Goal: Task Accomplishment & Management: Use online tool/utility

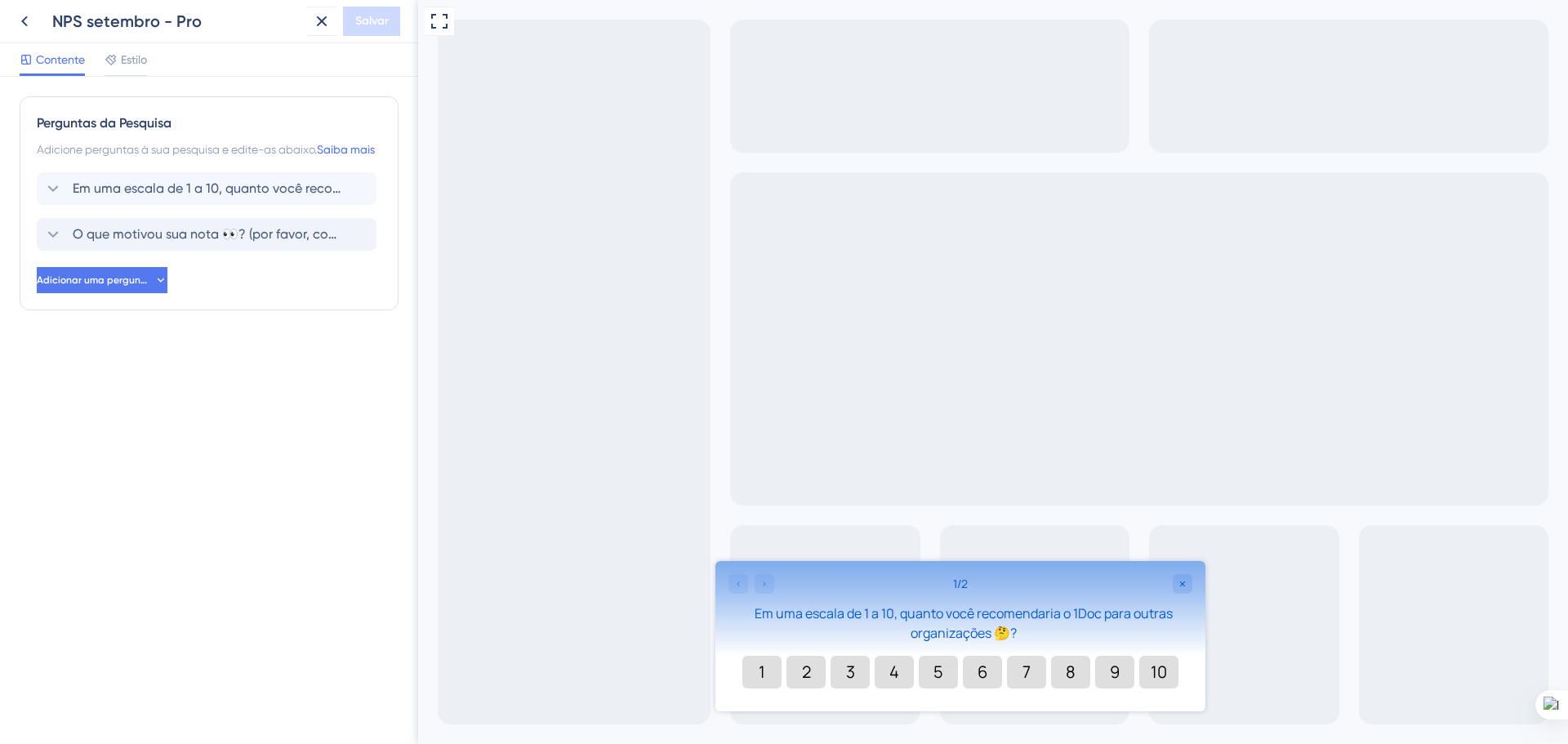
click at [204, 242] on font "O que motivou sua nota 👀? (por favor, compartilhe suas experiências específicas…" at bounding box center [458, 234] width 771 height 15
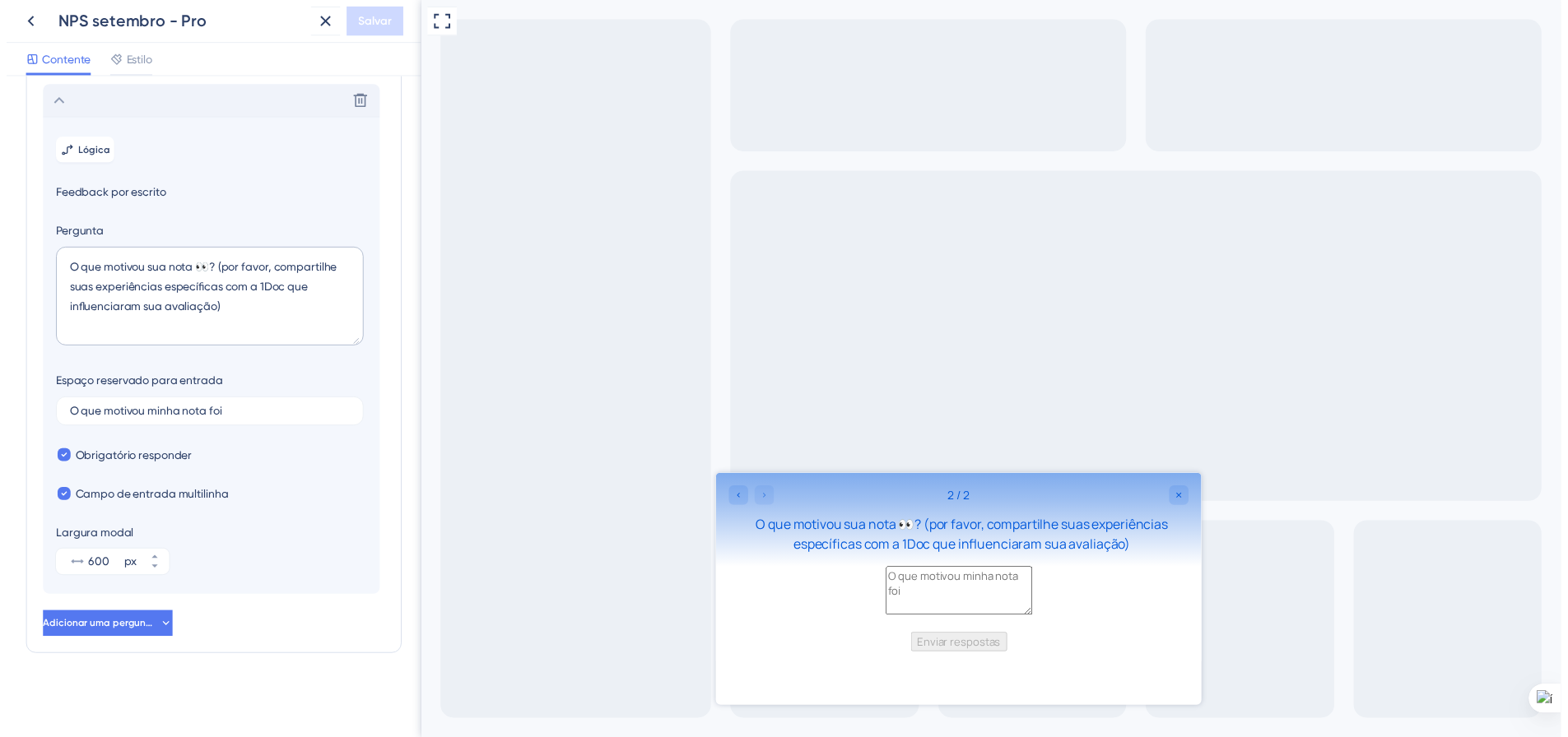
scroll to position [154, 0]
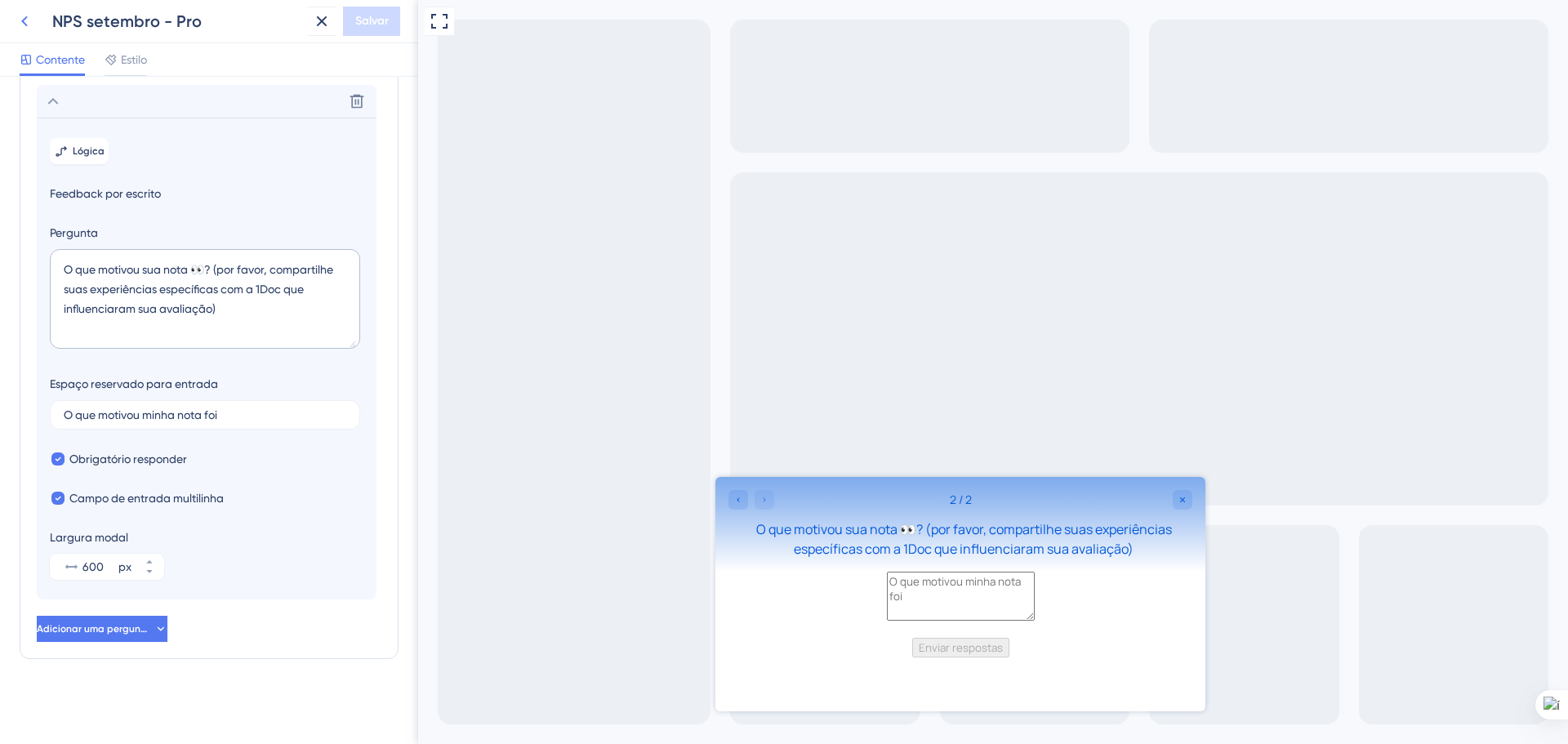
click at [27, 19] on icon at bounding box center [24, 21] width 19 height 19
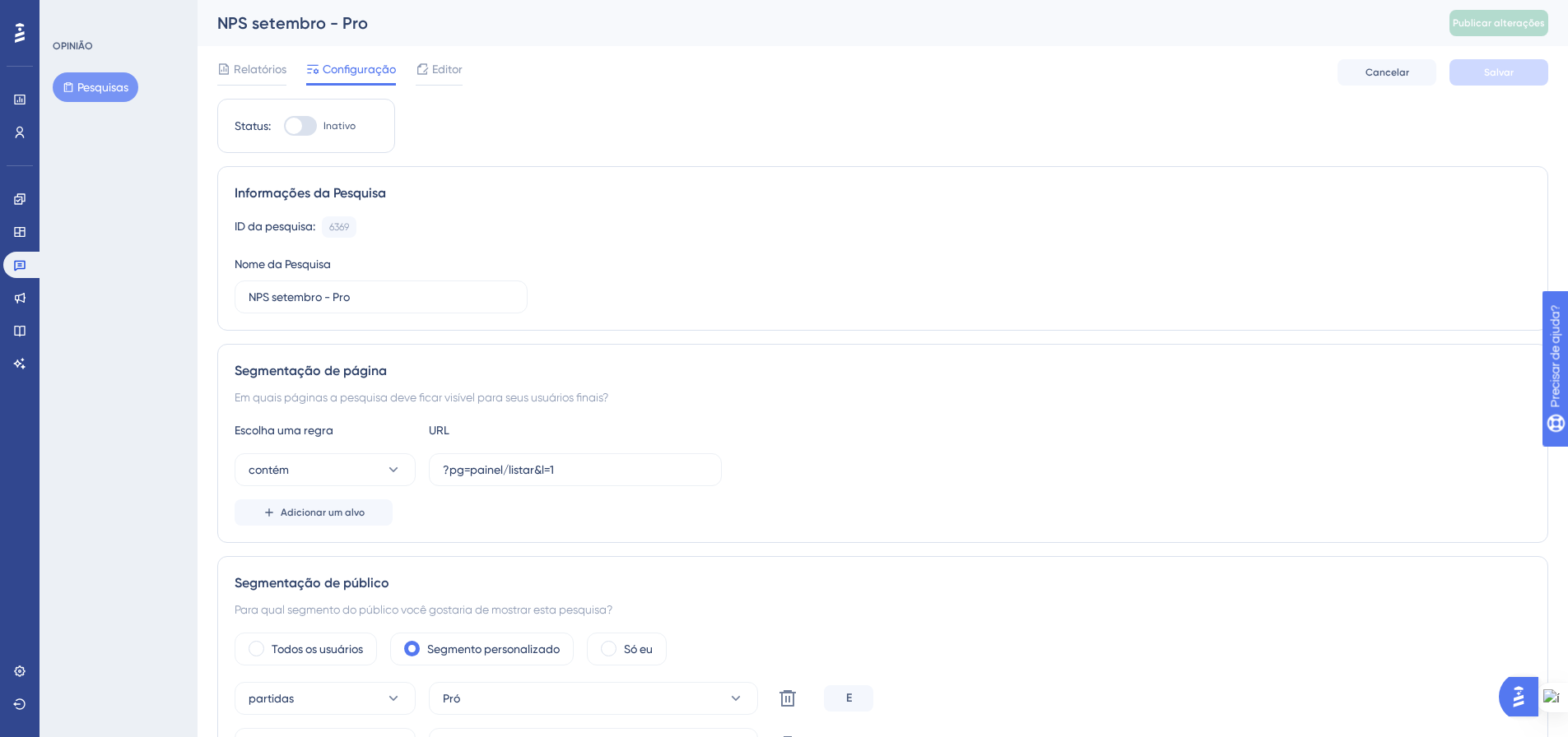
click at [102, 90] on font "Pesquisas" at bounding box center [103, 87] width 51 height 14
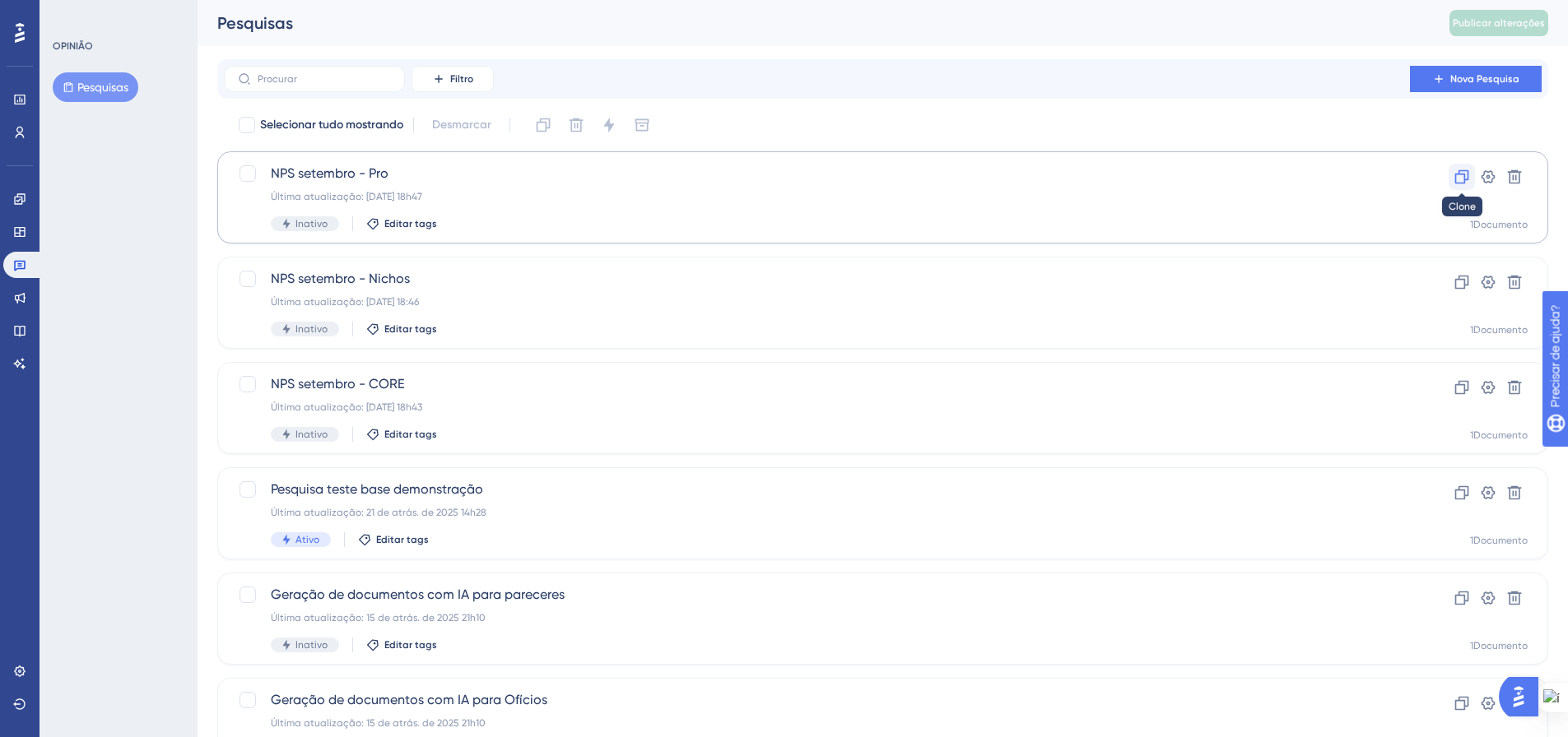
click at [1460, 170] on icon at bounding box center [1461, 177] width 14 height 14
click at [422, 199] on font "Última atualização: 15 de setembro de 2025, 18h47" at bounding box center [347, 197] width 151 height 12
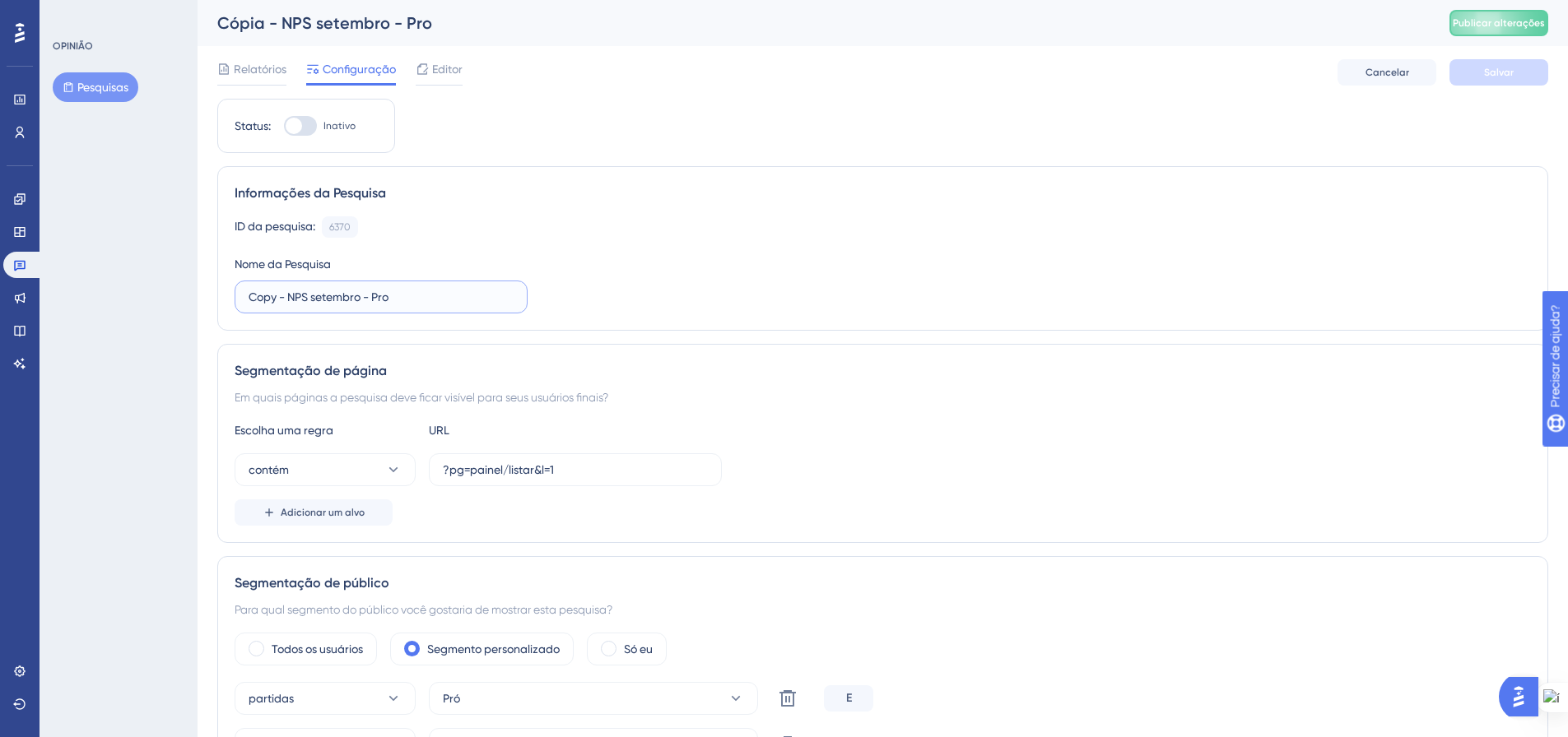
click at [265, 292] on input "Copy - NPS setembro - Pro" at bounding box center [382, 296] width 265 height 18
drag, startPoint x: 284, startPoint y: 297, endPoint x: 202, endPoint y: 296, distance: 82.0
click at [344, 298] on input "NPS setembro - Pro" at bounding box center [382, 296] width 265 height 18
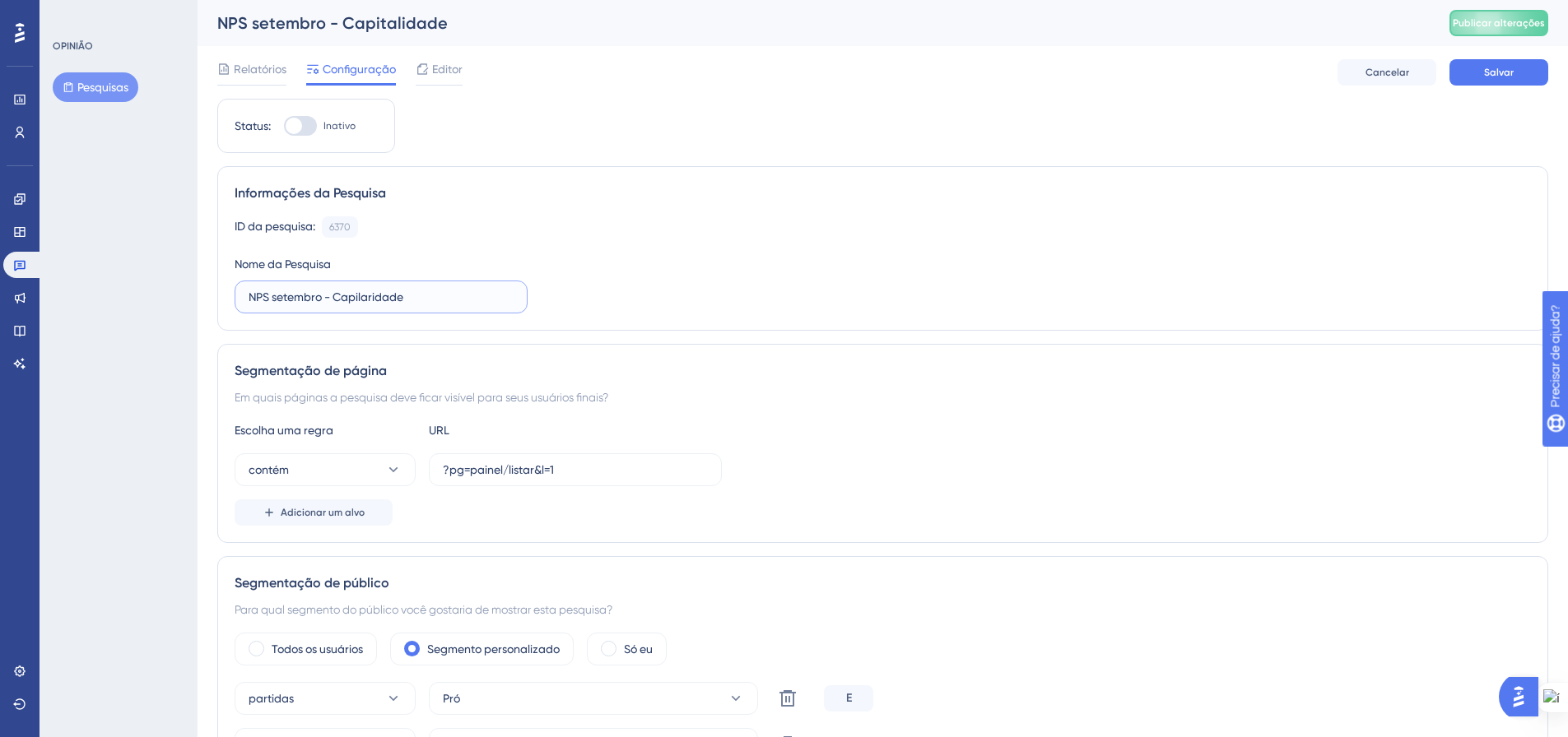
type input "NPS setembro - Capilaridade"
click at [630, 271] on div "ID da pesquisa: 6370 Cópia Nome da Pesquisa NPS setembro - Capilaridade" at bounding box center [882, 264] width 1296 height 97
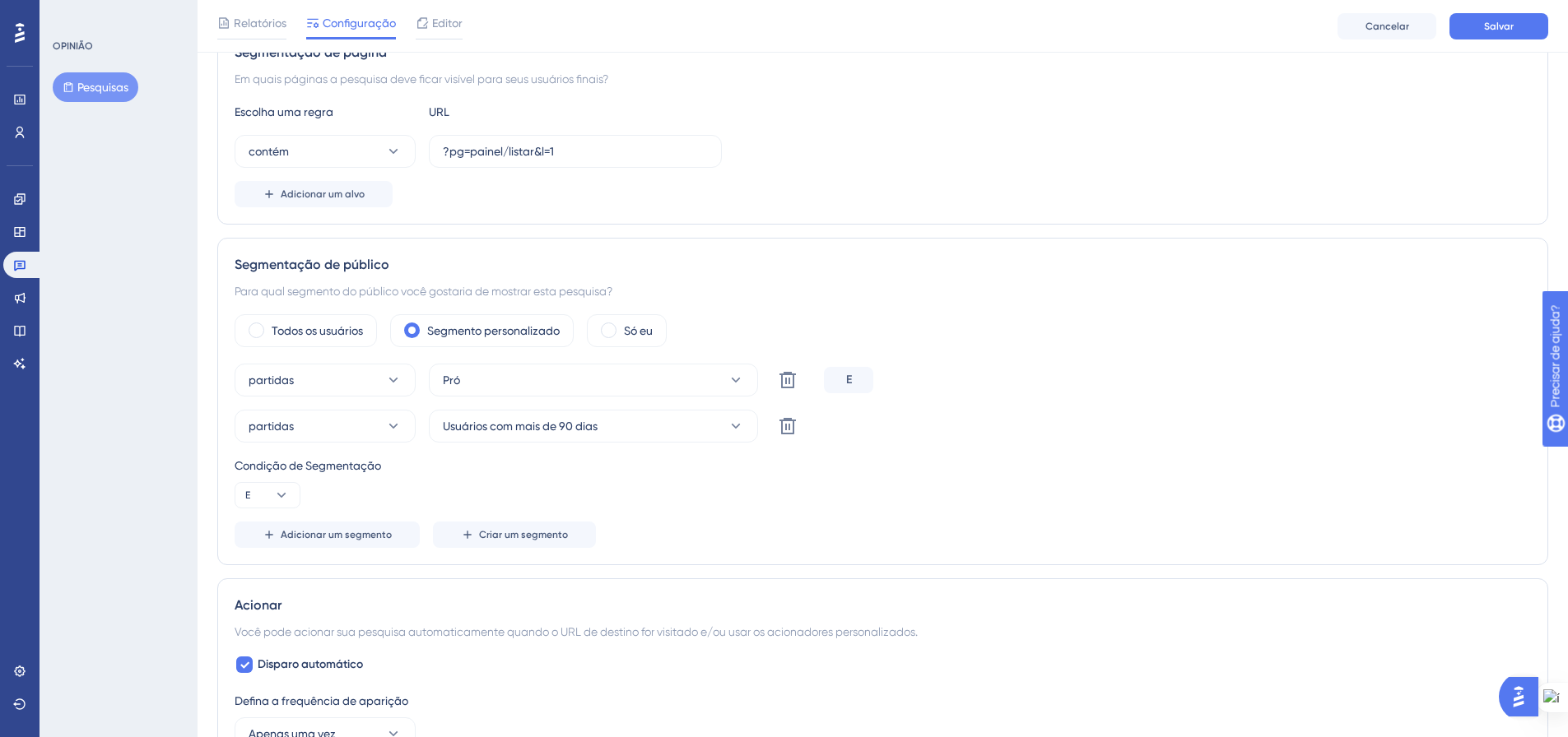
scroll to position [329, 0]
click at [731, 378] on icon at bounding box center [735, 376] width 16 height 16
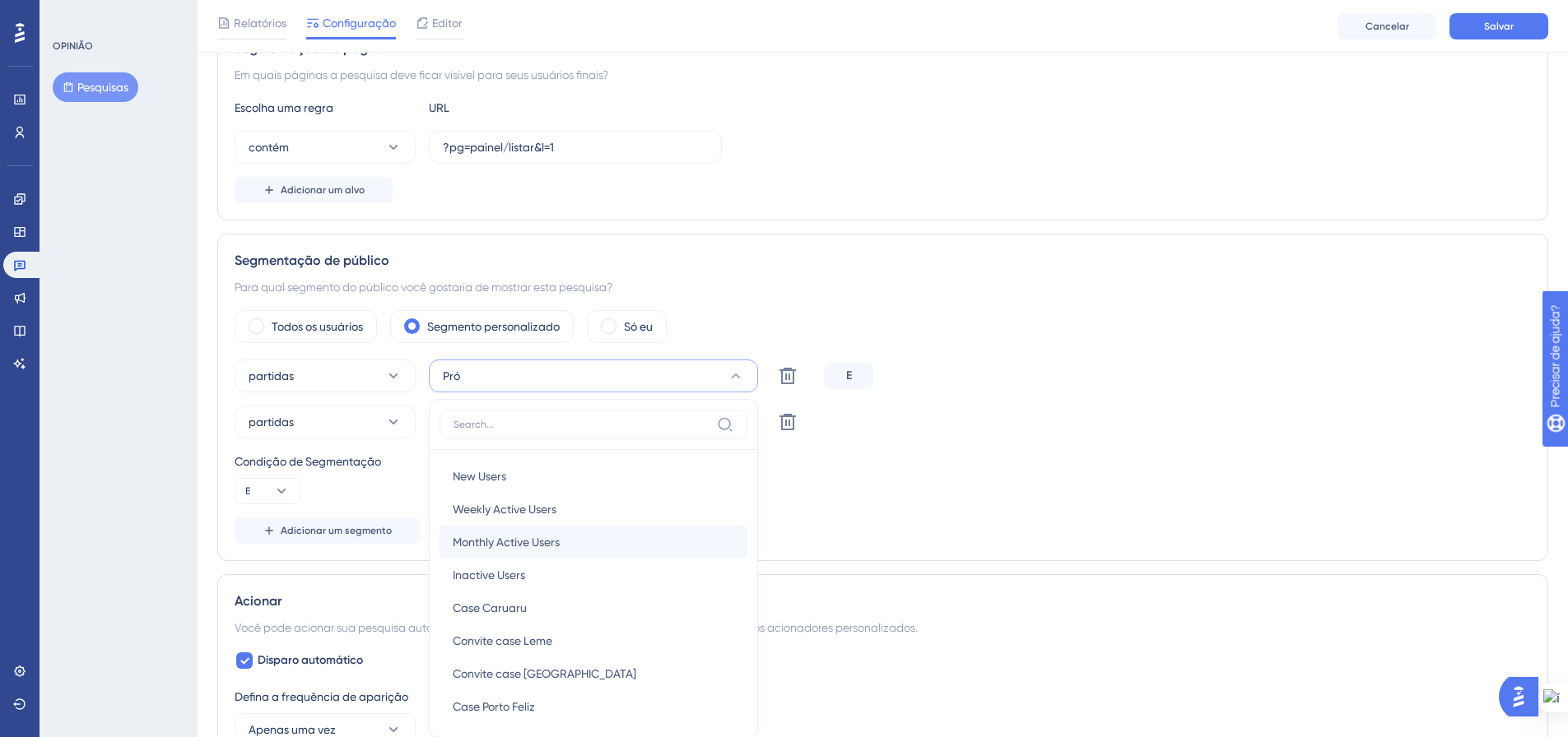
scroll to position [479, 0]
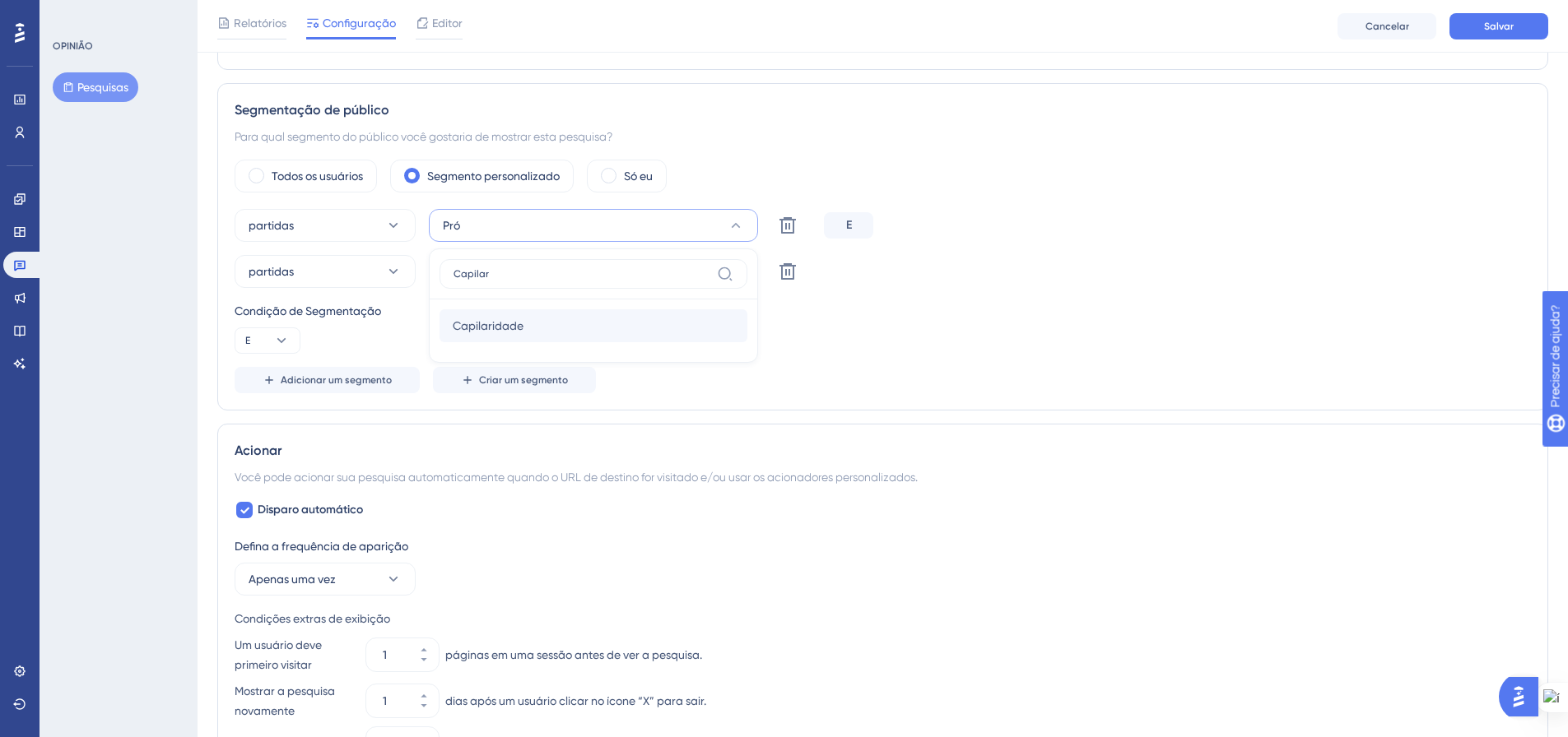
type input "Capilar"
click at [528, 323] on div "Capilaridade Capilaridade" at bounding box center [593, 326] width 282 height 33
click at [1011, 351] on div "Condição de Segmentação E" at bounding box center [882, 327] width 1296 height 52
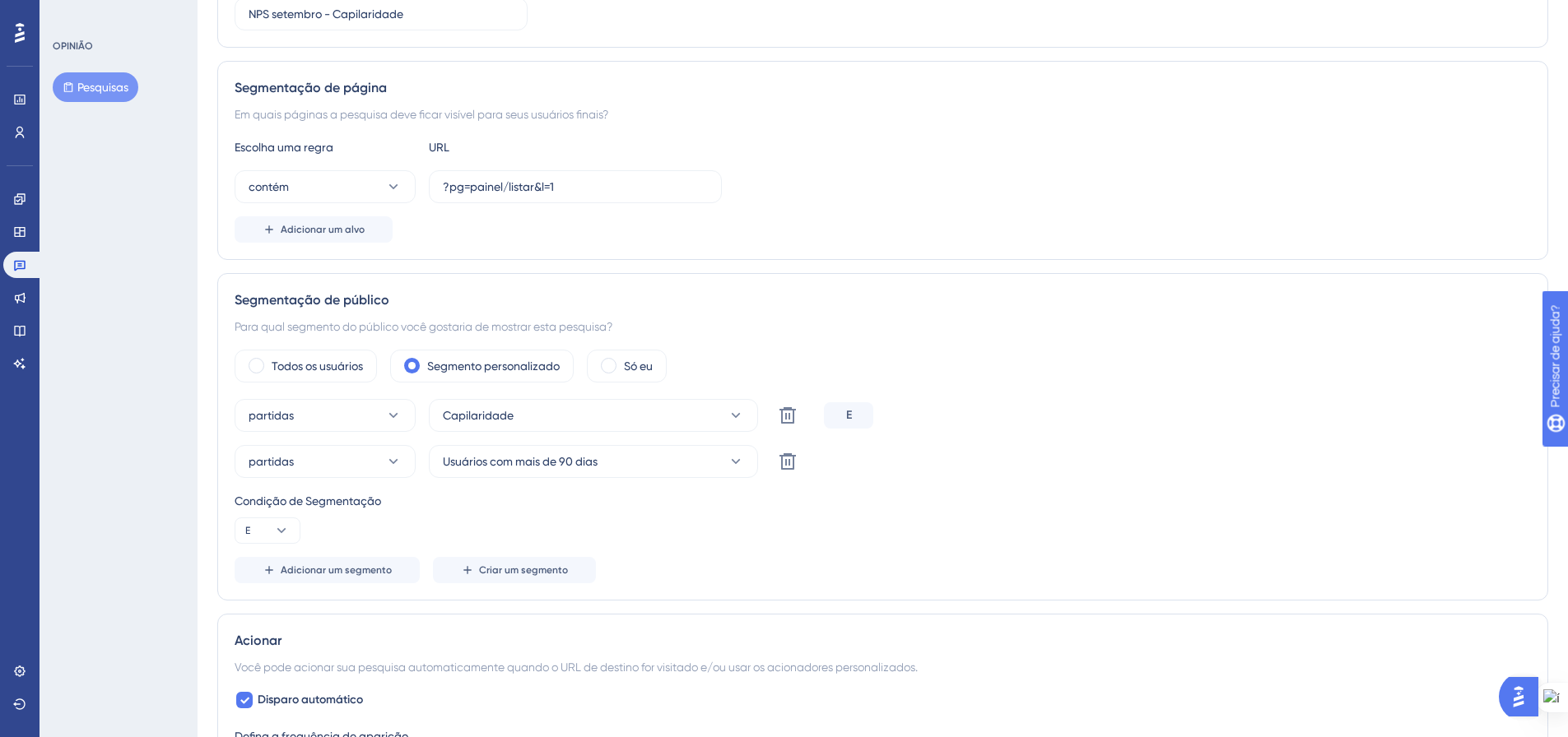
scroll to position [0, 0]
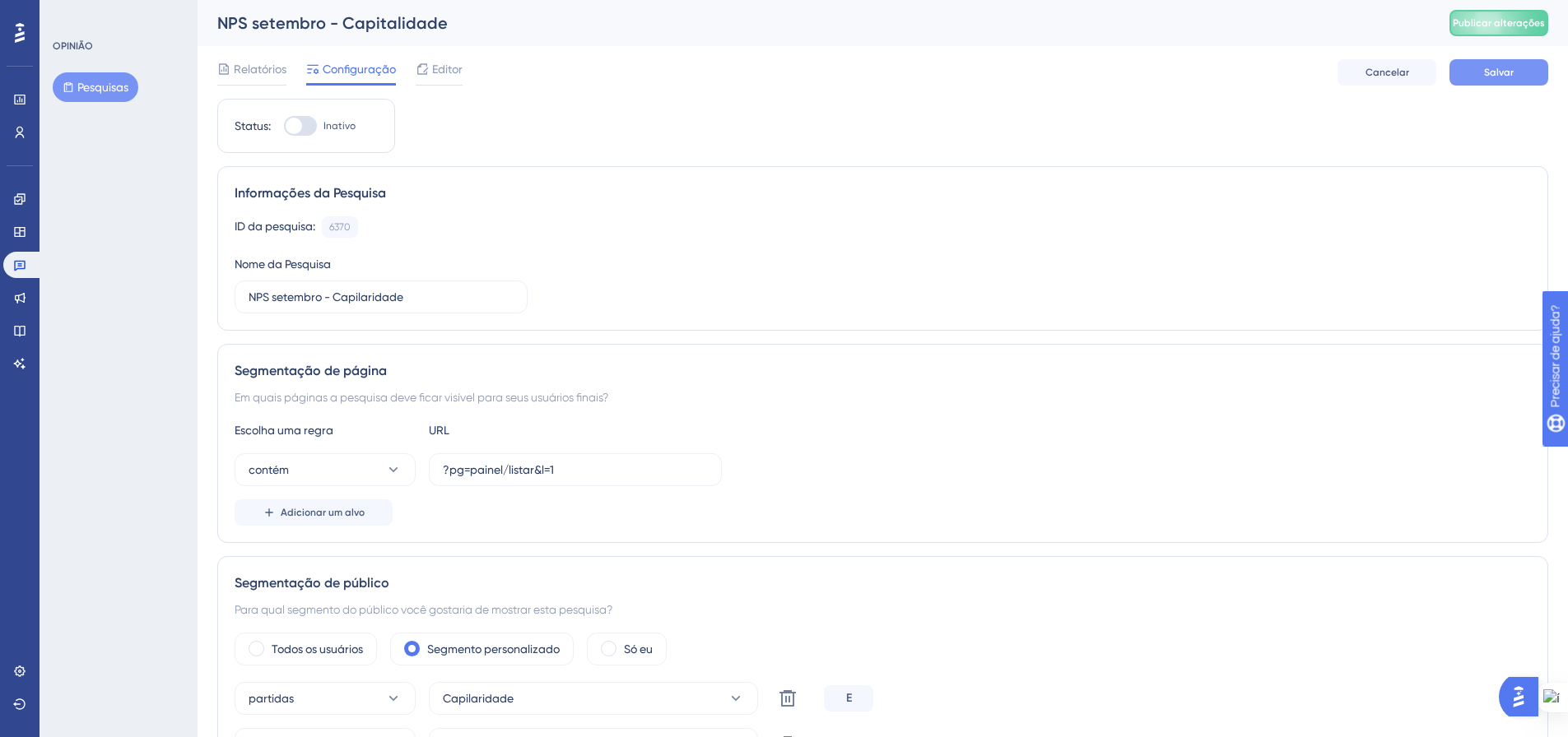
click at [1496, 84] on button "Salvar" at bounding box center [1498, 72] width 99 height 26
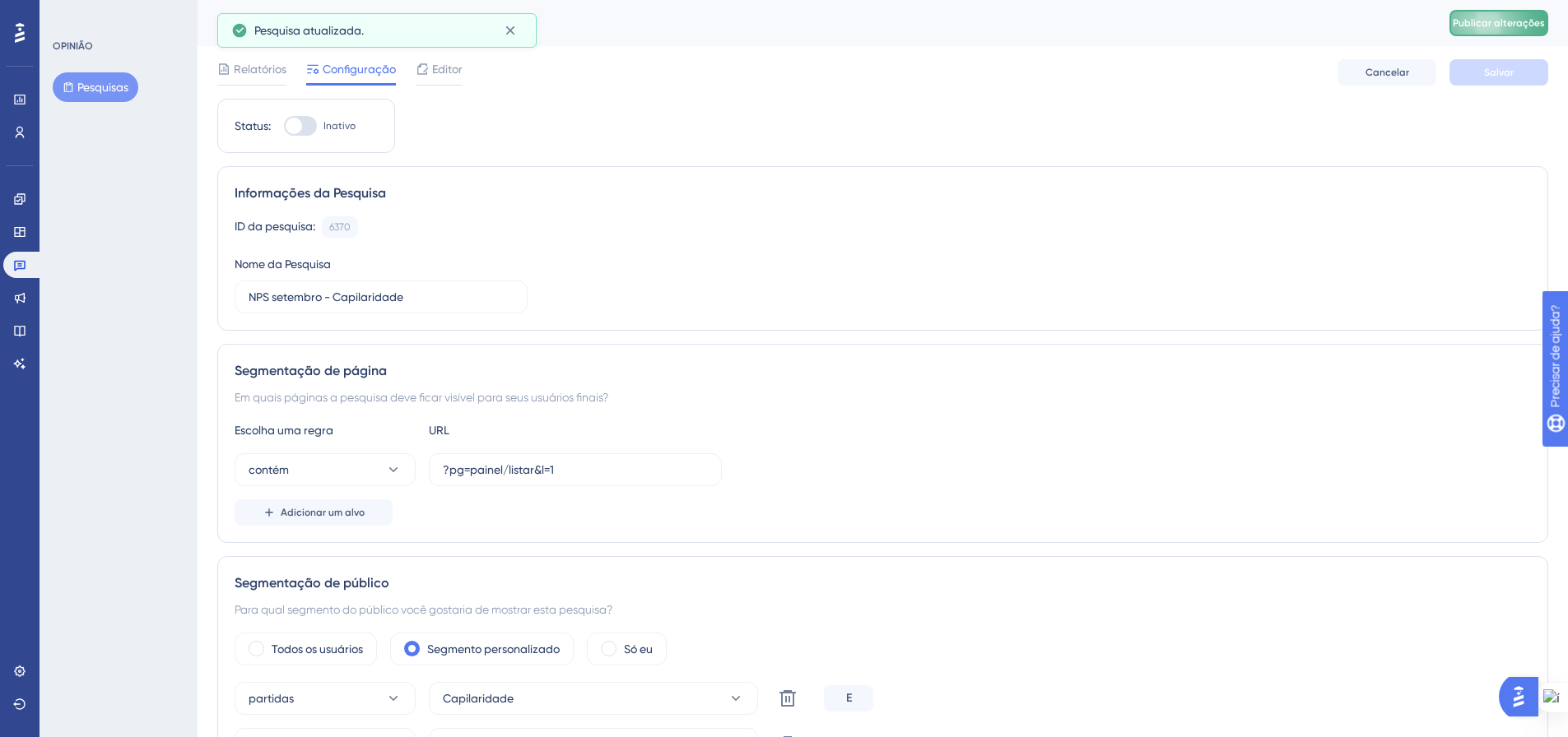
click at [1488, 22] on font "Publicar alterações" at bounding box center [1498, 23] width 92 height 12
click at [512, 27] on icon at bounding box center [509, 30] width 16 height 16
click at [103, 85] on font "Pesquisas" at bounding box center [103, 87] width 51 height 14
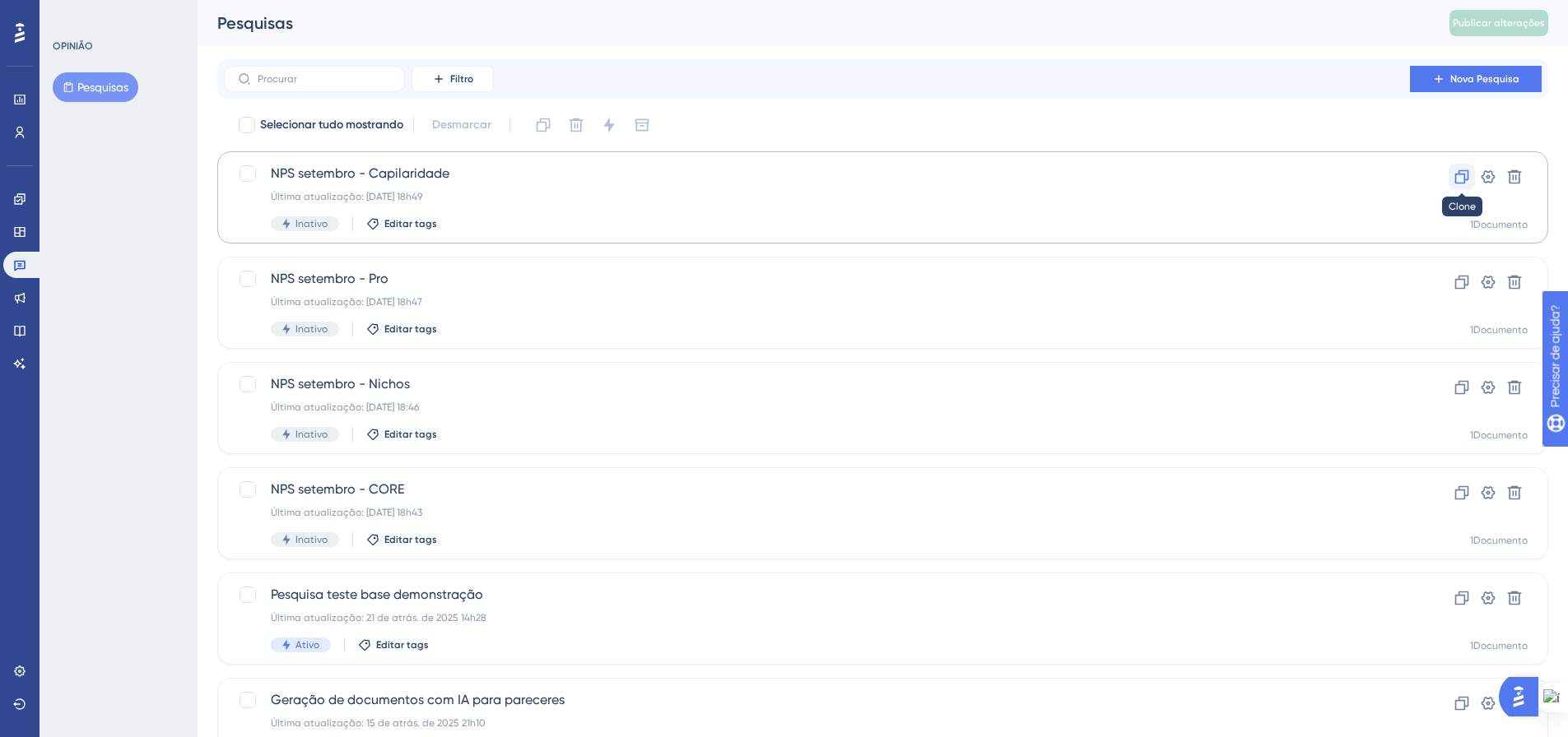
click at [1458, 184] on icon at bounding box center [1461, 176] width 16 height 16
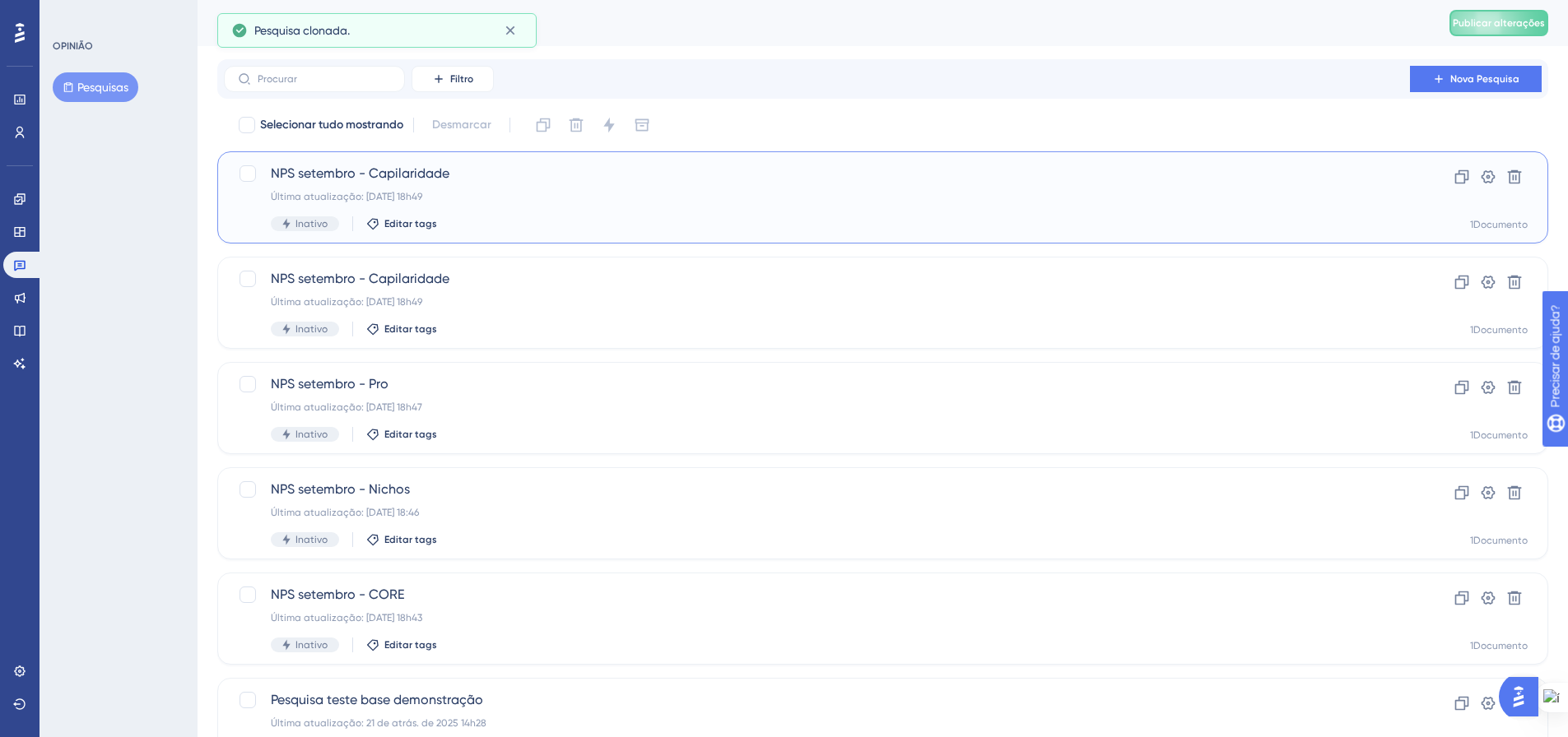
click at [366, 219] on div "Editar tags" at bounding box center [401, 224] width 71 height 14
click at [573, 206] on div "NPS setembro - Capilaridade Última atualização: 15 de setembro de 2025, 18h49 I…" at bounding box center [817, 198] width 1092 height 68
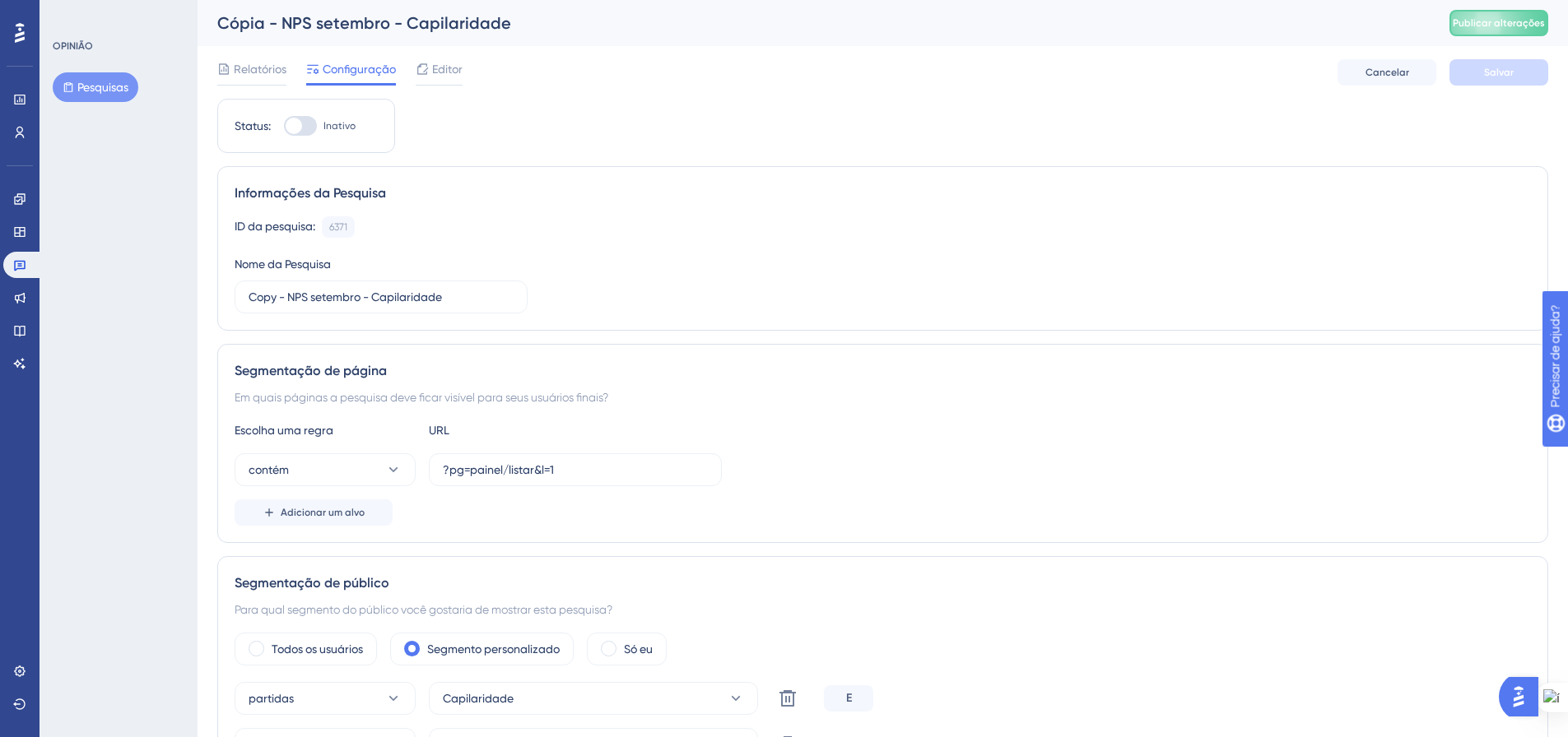
click at [771, 185] on div "Informações da Pesquisa" at bounding box center [882, 194] width 1296 height 19
drag, startPoint x: 287, startPoint y: 295, endPoint x: 231, endPoint y: 297, distance: 56.0
click at [231, 295] on div "Informações da Pesquisa ID da pesquisa: 6371 Cópia Nome da Pesquisa Copy - NPS …" at bounding box center [882, 249] width 1331 height 165
click at [337, 292] on input "NPS setembro - Capilaridade" at bounding box center [382, 296] width 265 height 18
click at [333, 292] on input "NPS setembro - Capilaridade" at bounding box center [382, 296] width 265 height 18
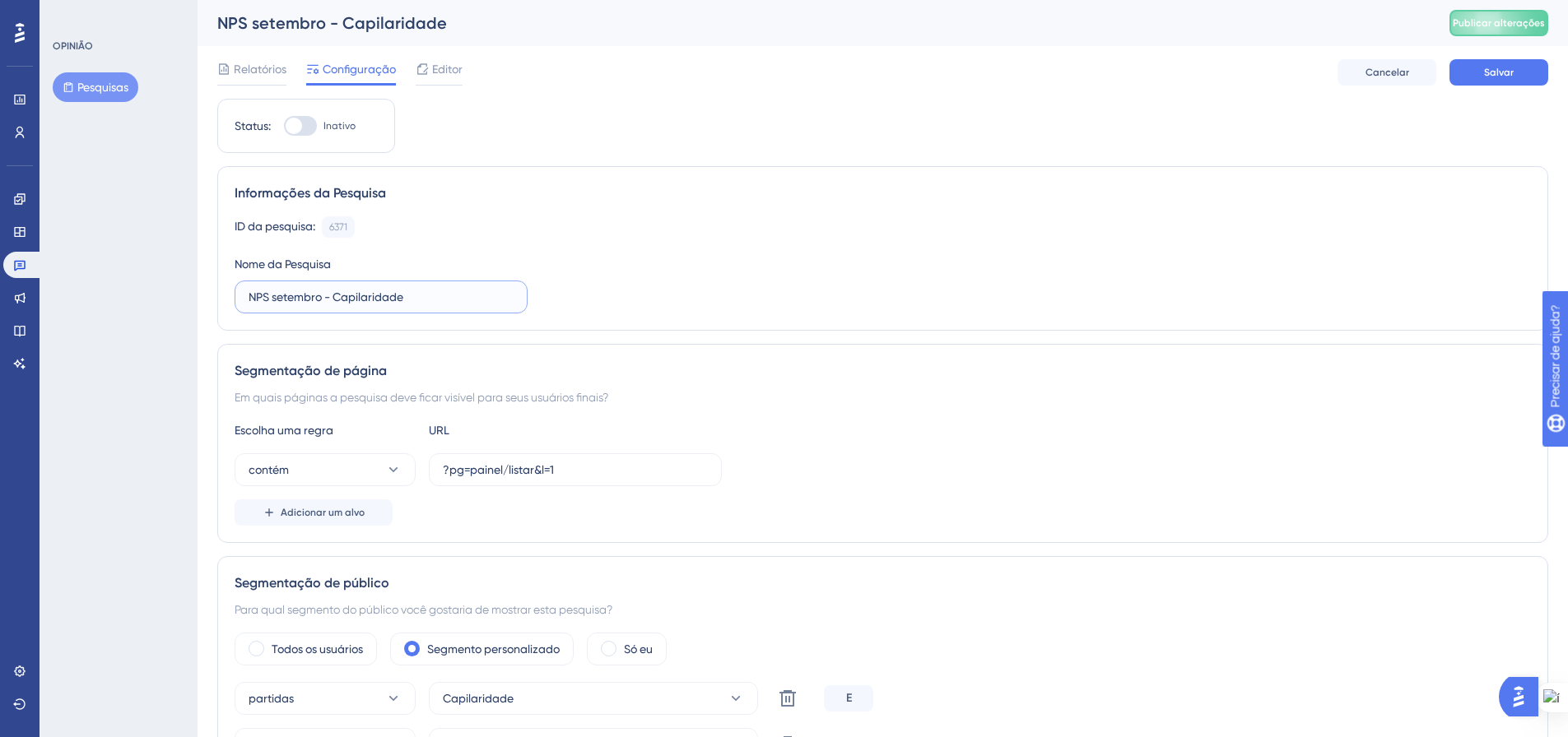
drag, startPoint x: 355, startPoint y: 299, endPoint x: 452, endPoint y: 306, distance: 97.3
click at [452, 306] on label "NPS setembro - Capilaridade" at bounding box center [381, 297] width 293 height 33
type input "NPS setembro - Interno"
click at [717, 288] on div "ID da pesquisa: 6371 Cópia Nome da Pesquisa NPS setembro - Interno" at bounding box center [882, 264] width 1296 height 97
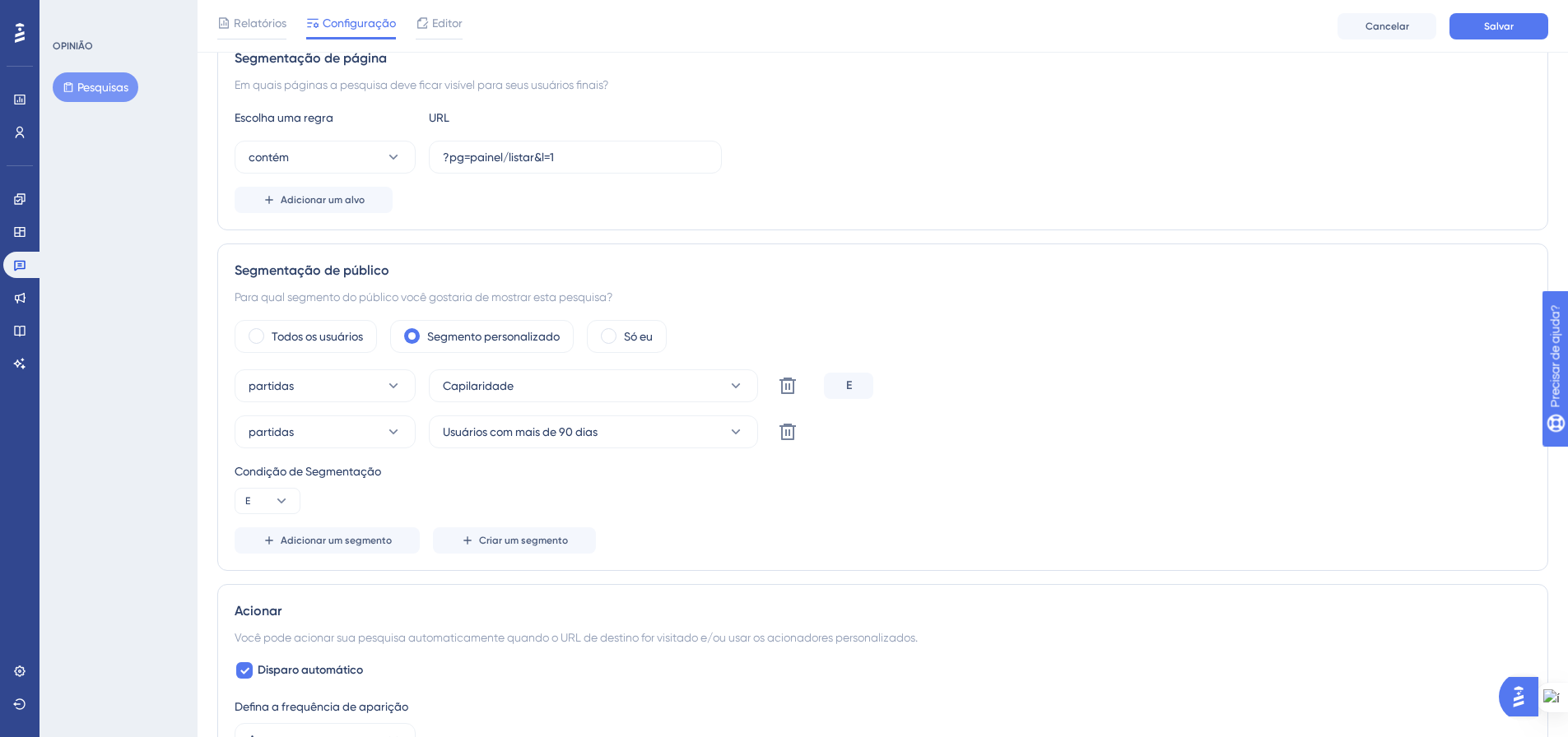
scroll to position [329, 0]
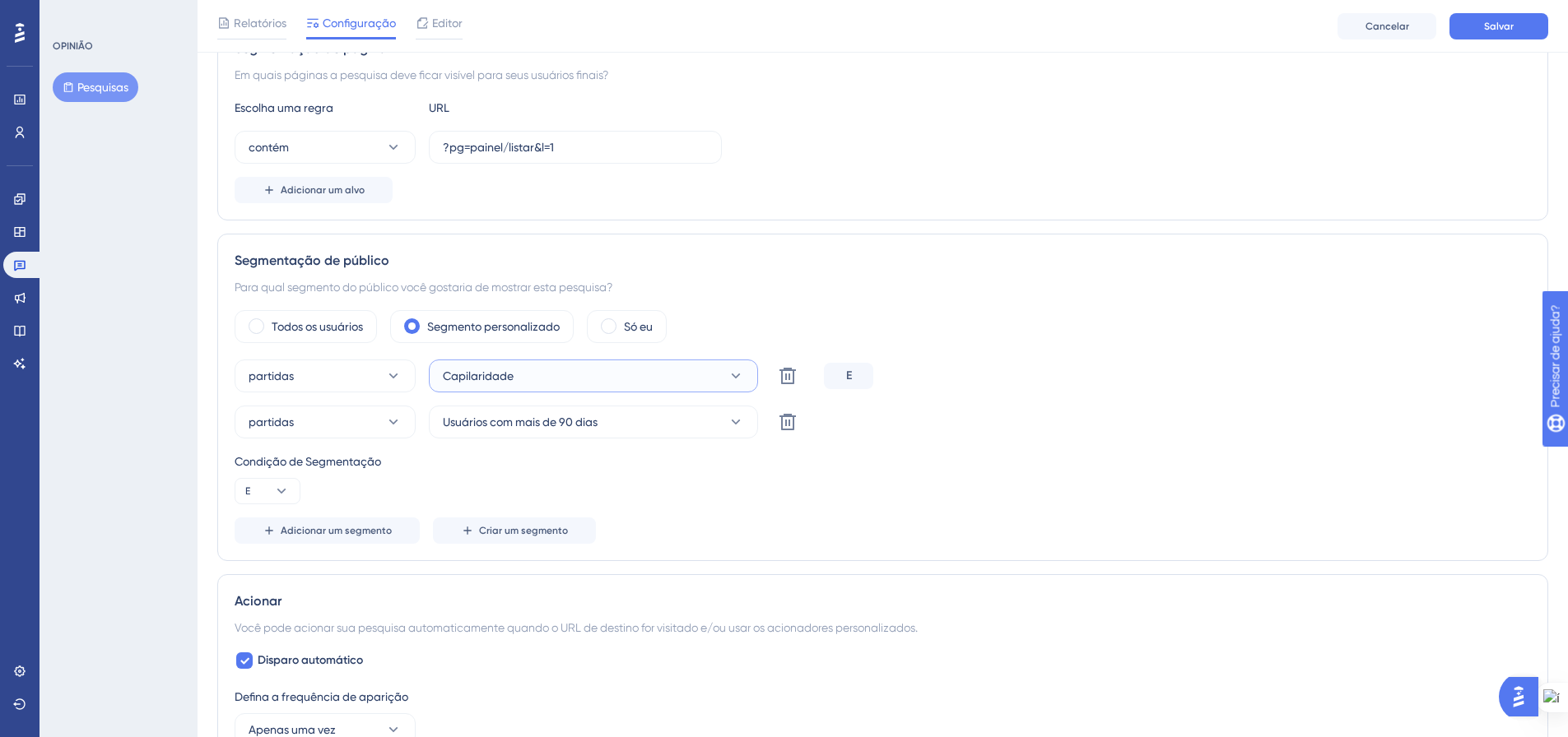
click at [737, 376] on icon at bounding box center [735, 376] width 9 height 5
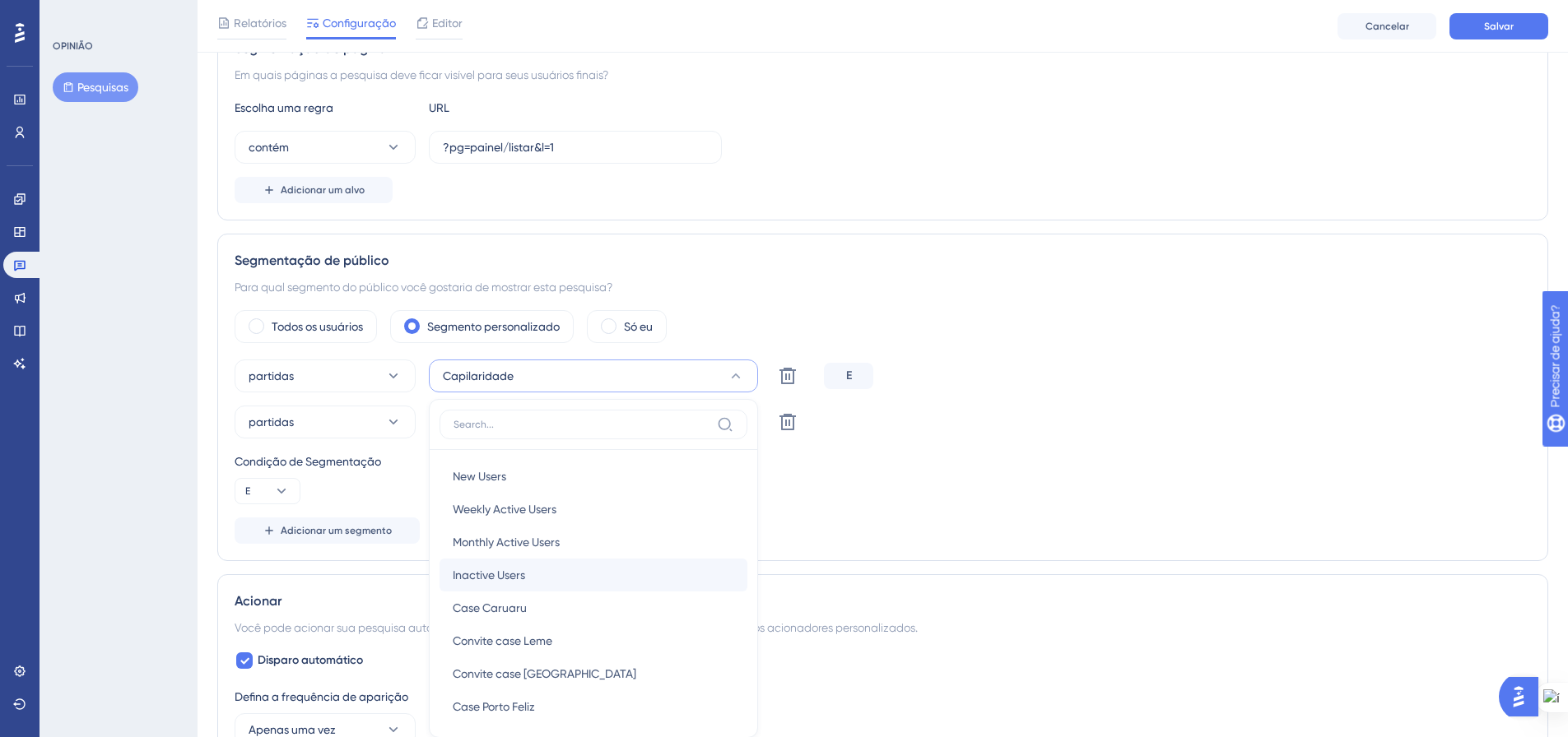
scroll to position [517, 0]
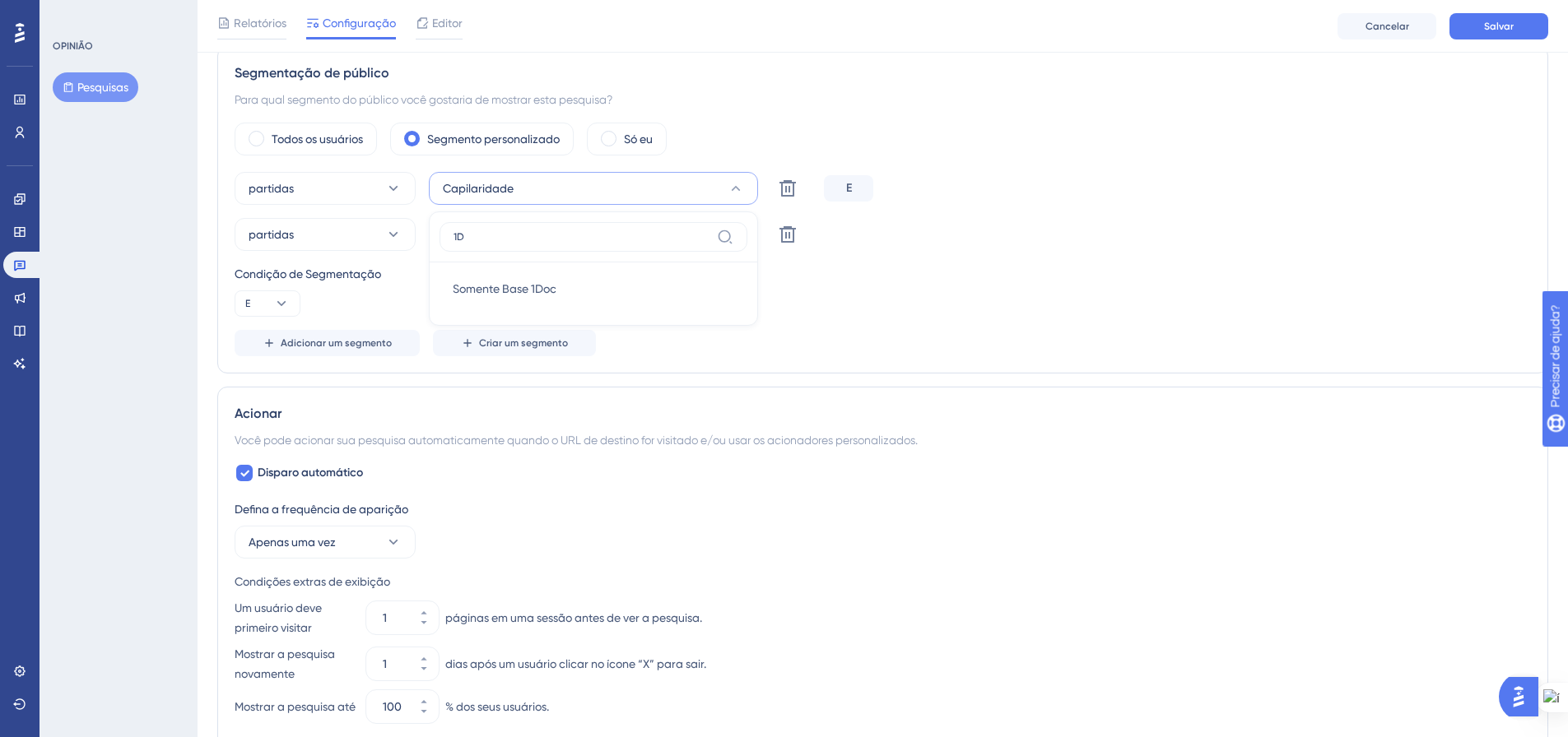
type input "1"
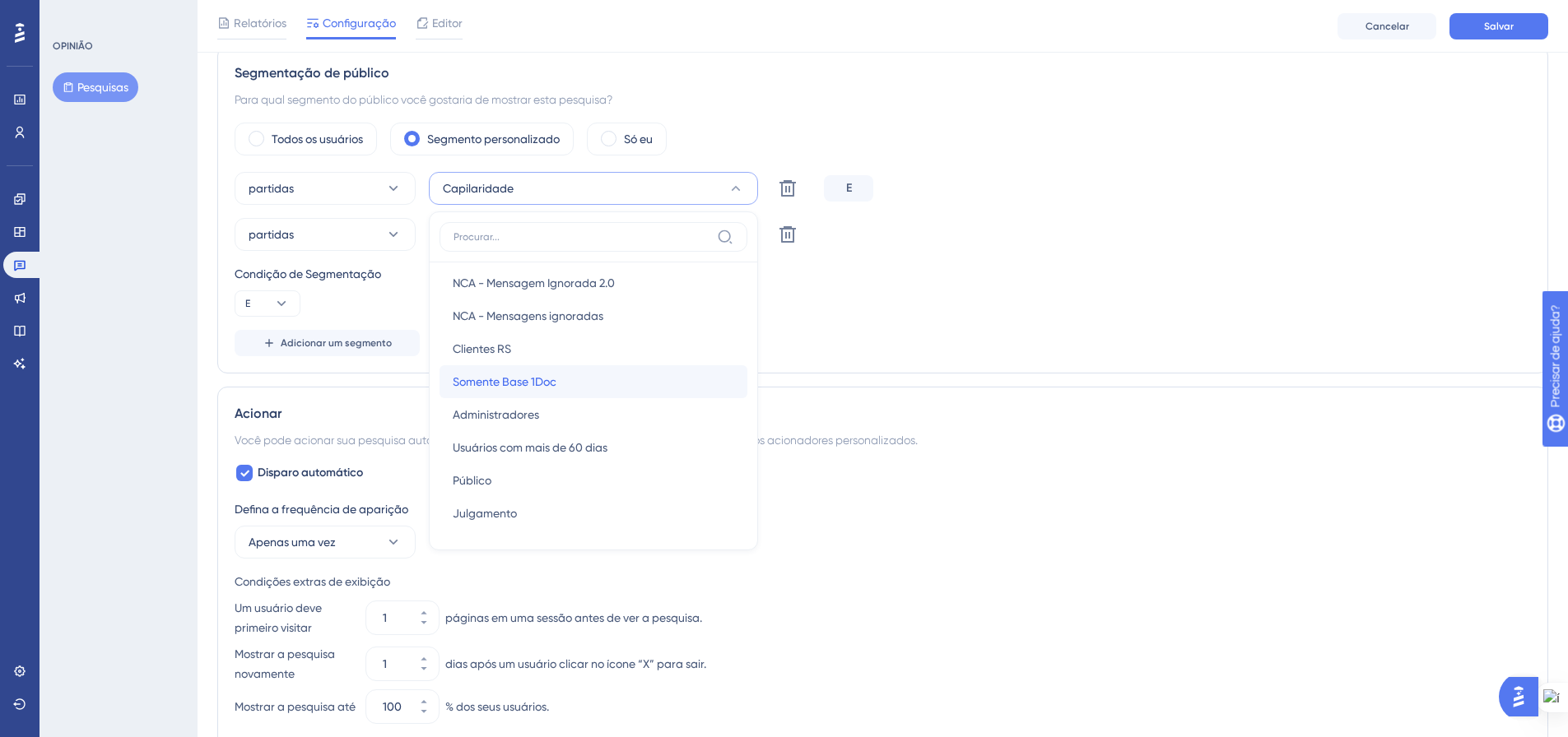
click at [591, 385] on div "Somente Base 1Doc Somente Base 1Doc" at bounding box center [593, 382] width 282 height 33
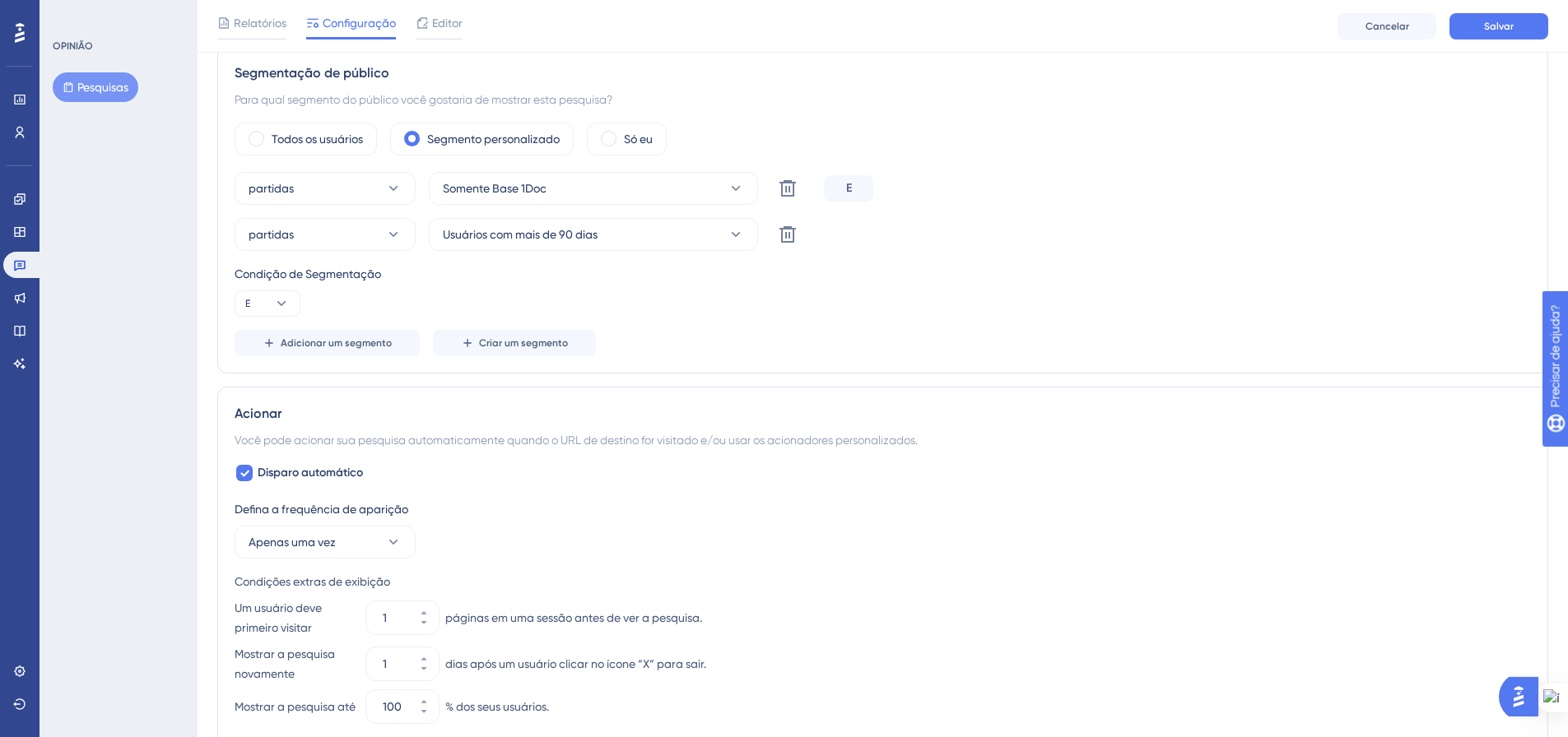
click at [926, 262] on div "partidas Somente Base 1Doc Excluir E partidas Usuários com mais de 90 dias Excl…" at bounding box center [882, 264] width 1296 height 184
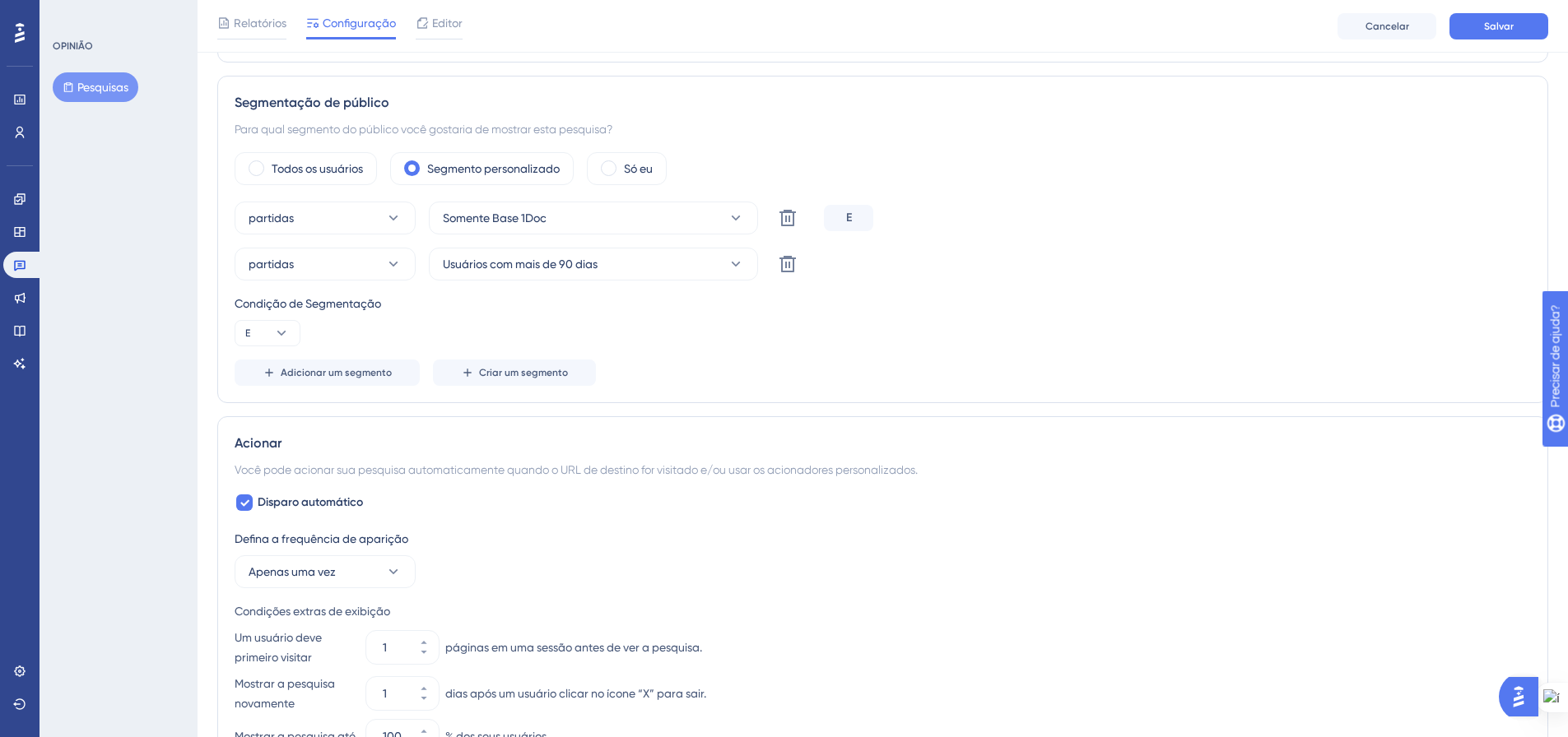
scroll to position [0, 0]
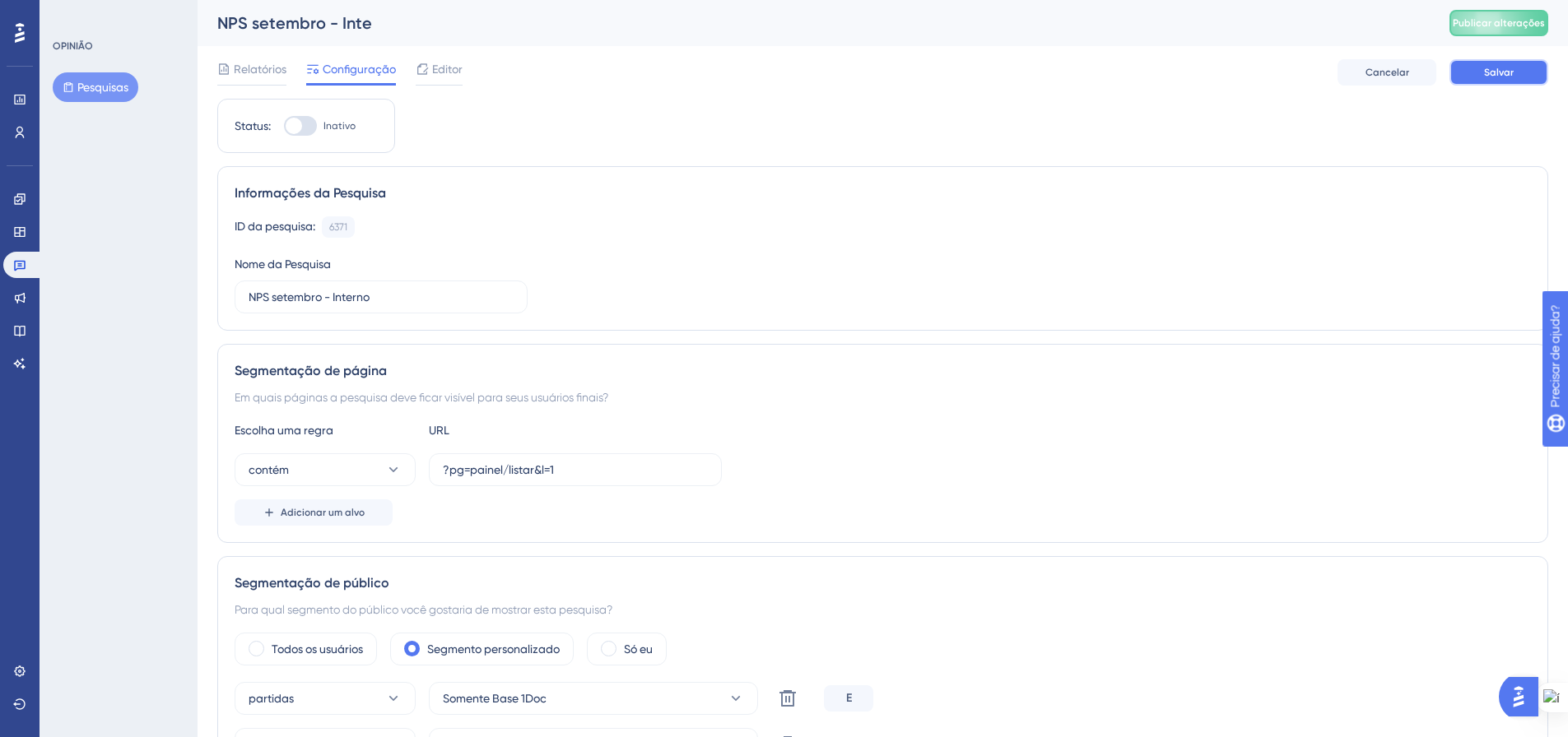
click at [1503, 74] on font "Salvar" at bounding box center [1498, 73] width 30 height 12
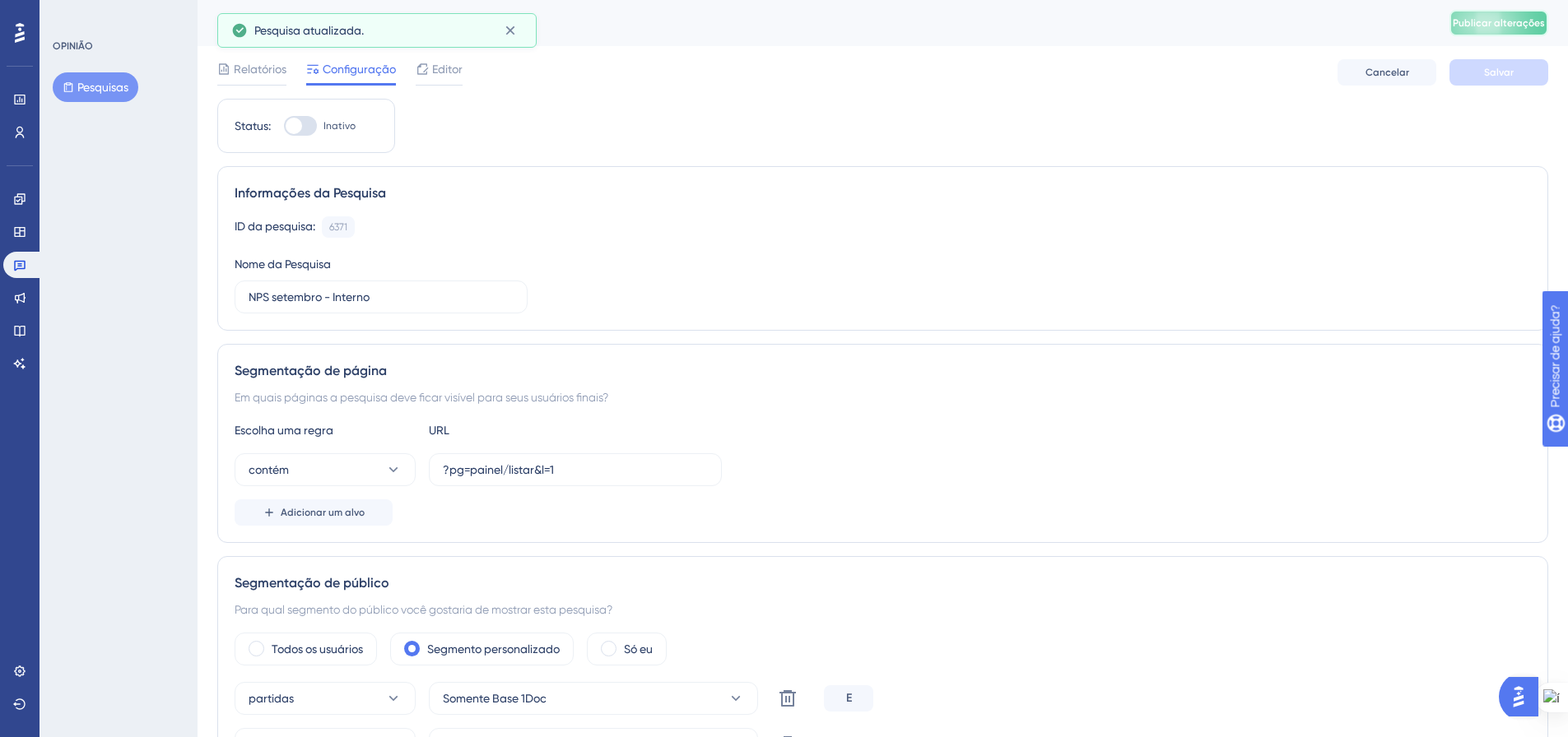
click at [1495, 24] on font "Publicar alterações" at bounding box center [1498, 23] width 92 height 12
click at [100, 85] on font "Pesquisas" at bounding box center [103, 87] width 51 height 14
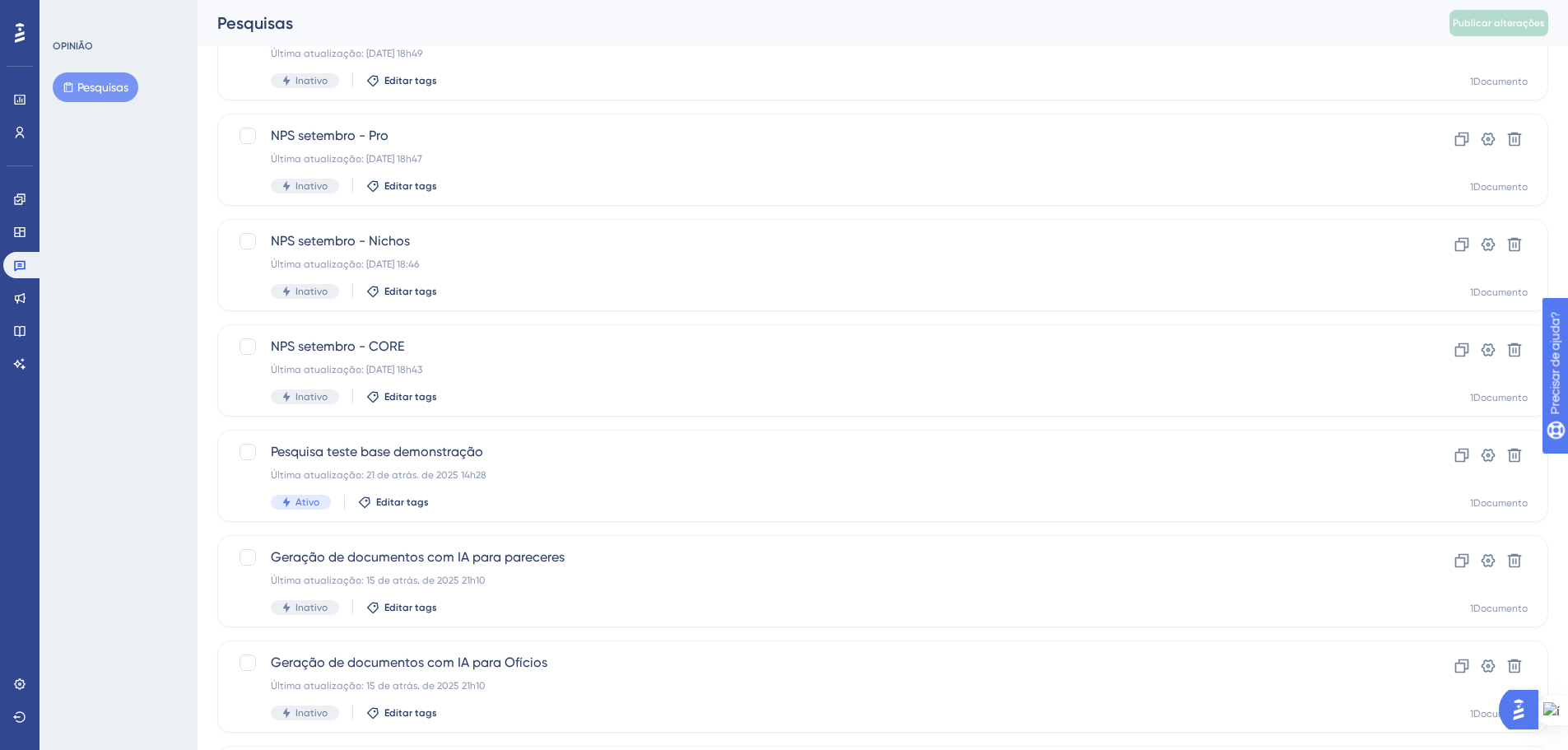
scroll to position [247, 0]
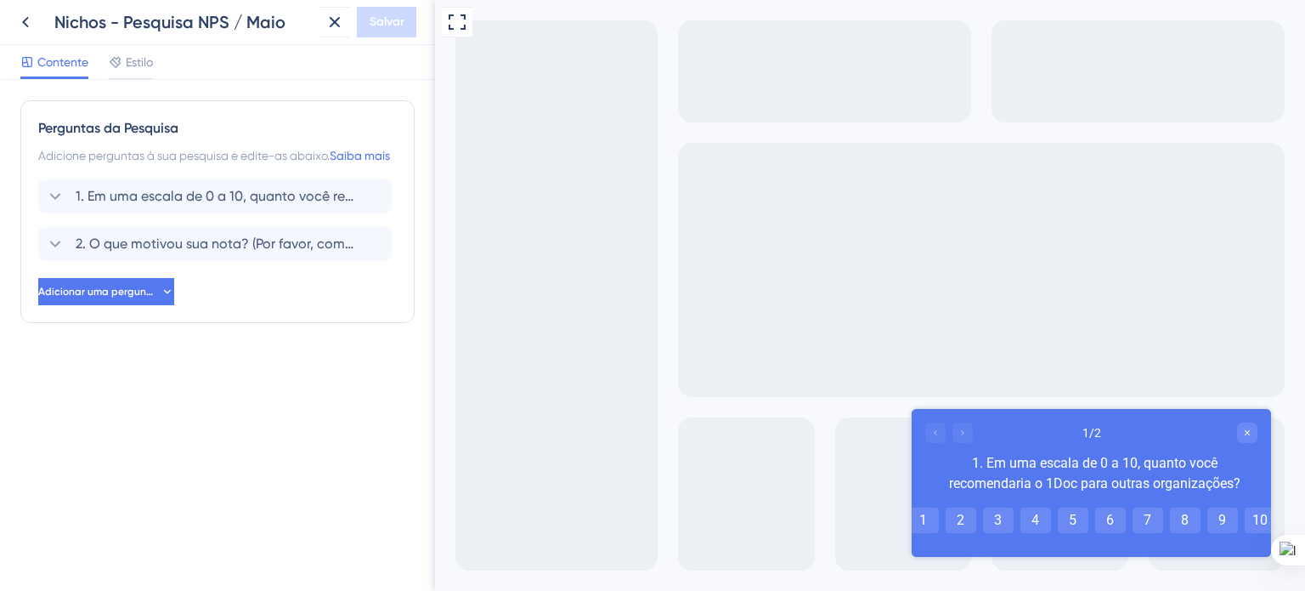
drag, startPoint x: 340, startPoint y: 466, endPoint x: 337, endPoint y: 456, distance: 9.7
click at [340, 465] on div "Perguntas da Pesquisa Adicione perguntas à sua pesquisa e edite-as abaixo. Saib…" at bounding box center [217, 335] width 435 height 511
